Goal: Communication & Community: Answer question/provide support

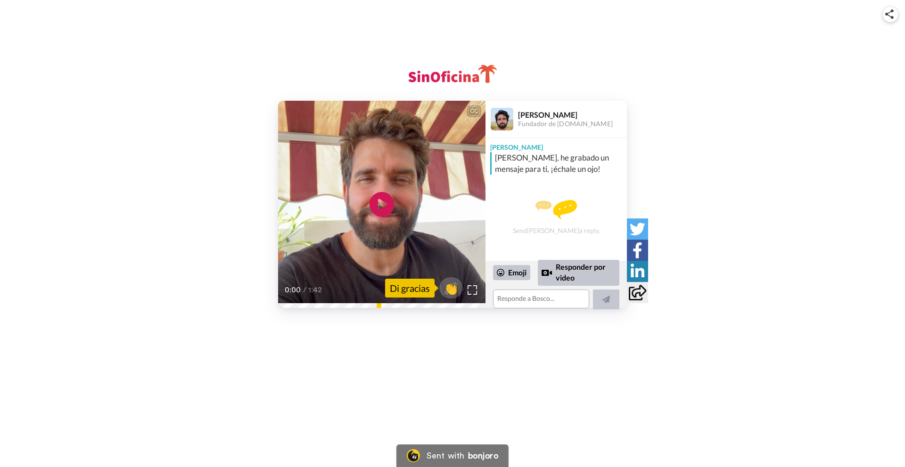
click at [377, 210] on icon at bounding box center [381, 204] width 25 height 25
click at [545, 299] on textarea at bounding box center [541, 299] width 96 height 19
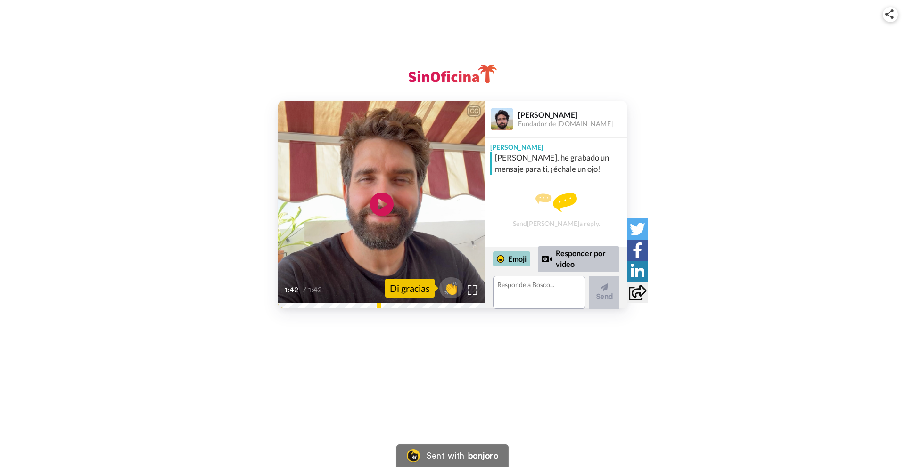
click at [514, 257] on div "Emoji" at bounding box center [511, 259] width 37 height 15
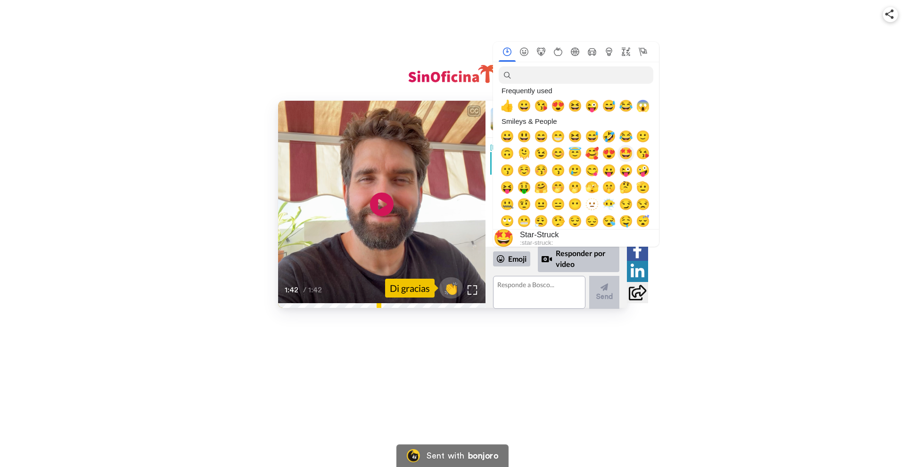
click at [627, 154] on span "🤩" at bounding box center [626, 153] width 14 height 13
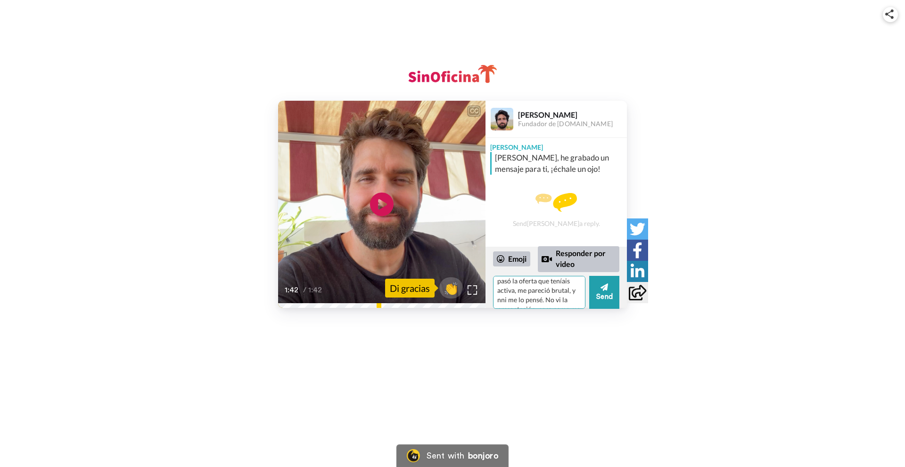
scroll to position [80, 0]
click at [526, 291] on textarea "🤩 Menudo recibimiento más bueno. Muchas gracias por tomarte este momento para p…" at bounding box center [539, 292] width 92 height 33
click at [553, 300] on textarea "🤩 Menudo recibimiento más bueno. Muchas gracias por tomarte este momento para p…" at bounding box center [539, 292] width 92 height 33
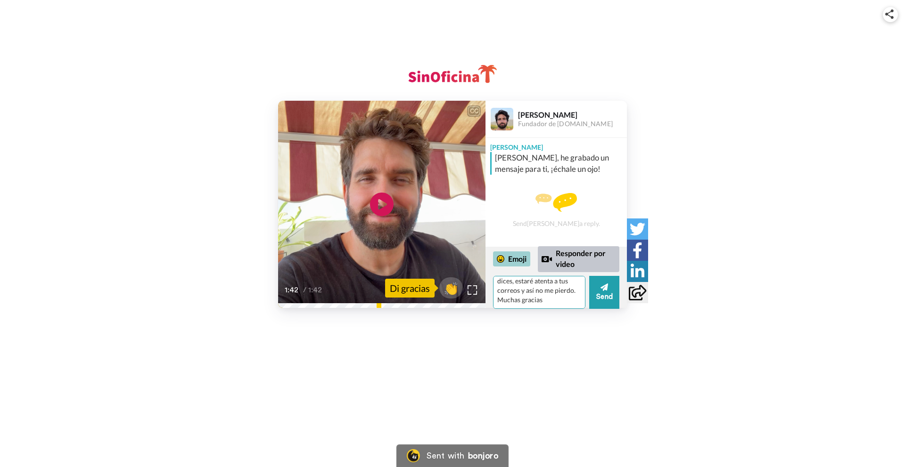
type textarea "🤩 Menudo recibimiento más bueno. Muchas gracias por tomarte este momento para p…"
click at [512, 259] on div "Emoji" at bounding box center [511, 259] width 37 height 15
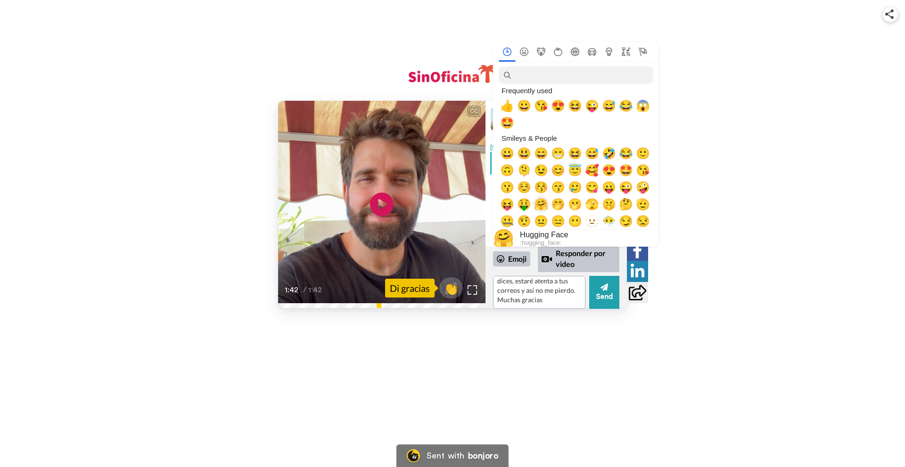
click at [540, 204] on span "🤗" at bounding box center [541, 204] width 14 height 13
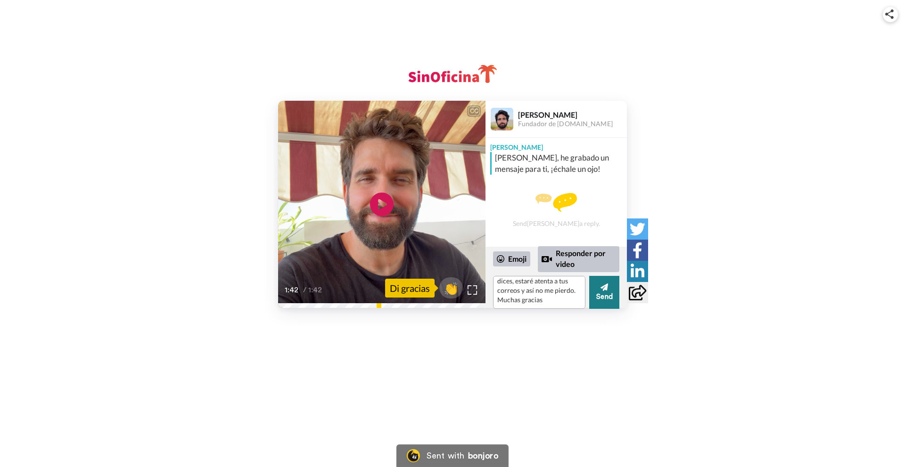
click at [611, 297] on button "Send" at bounding box center [604, 292] width 30 height 33
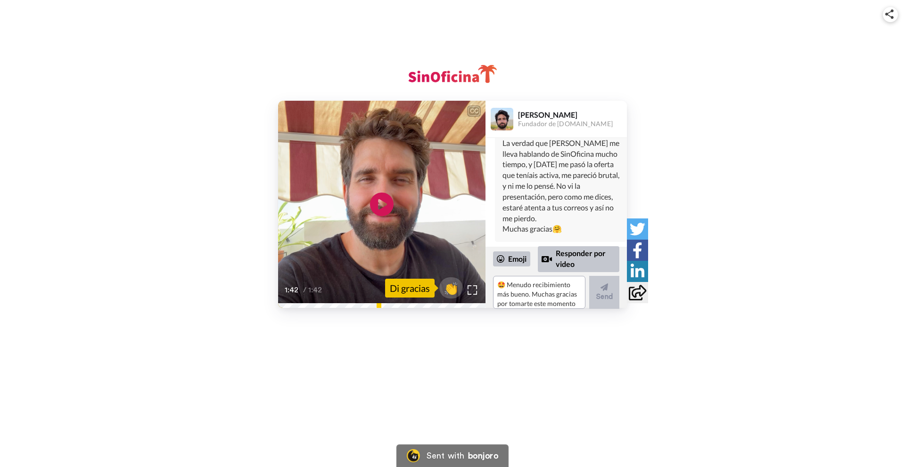
scroll to position [108, 0]
